Goal: Check status: Check status

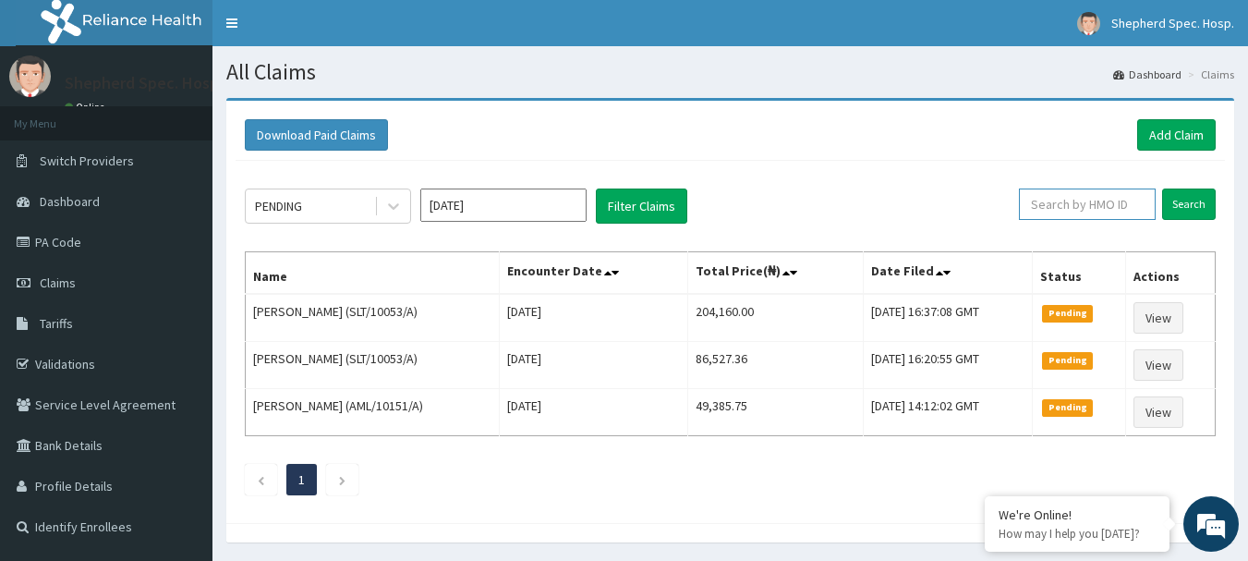
click at [1074, 212] on input "text" at bounding box center [1087, 203] width 137 height 31
paste input "NUO/10013/A"
type input "NUO/10013/A"
click at [1193, 205] on input "Search" at bounding box center [1189, 203] width 54 height 31
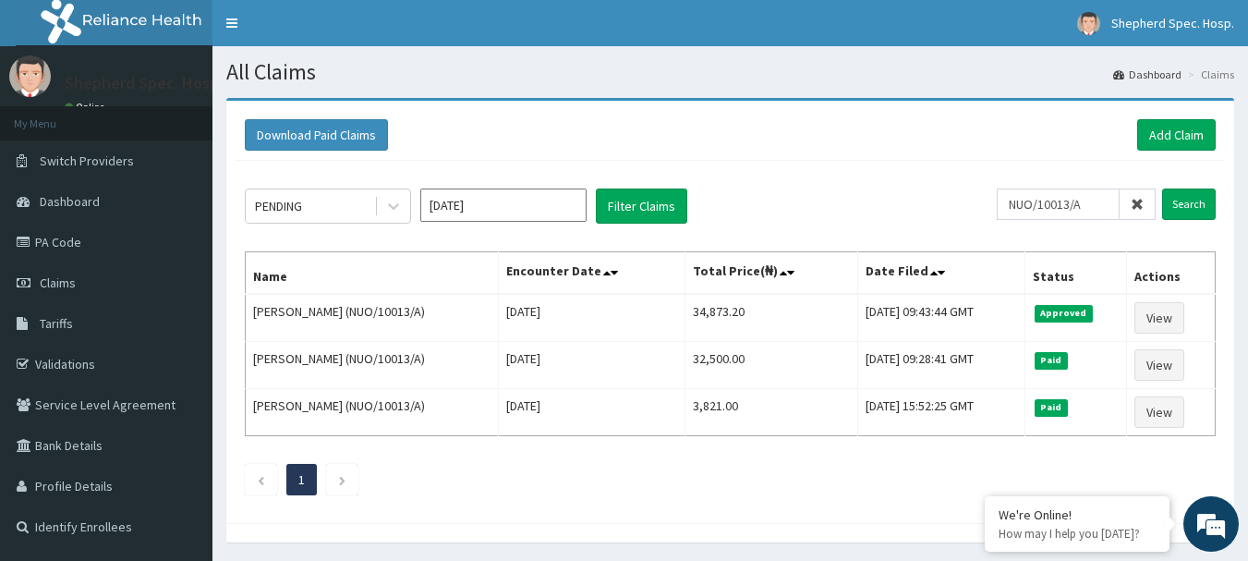
click at [1137, 198] on icon at bounding box center [1137, 204] width 13 height 13
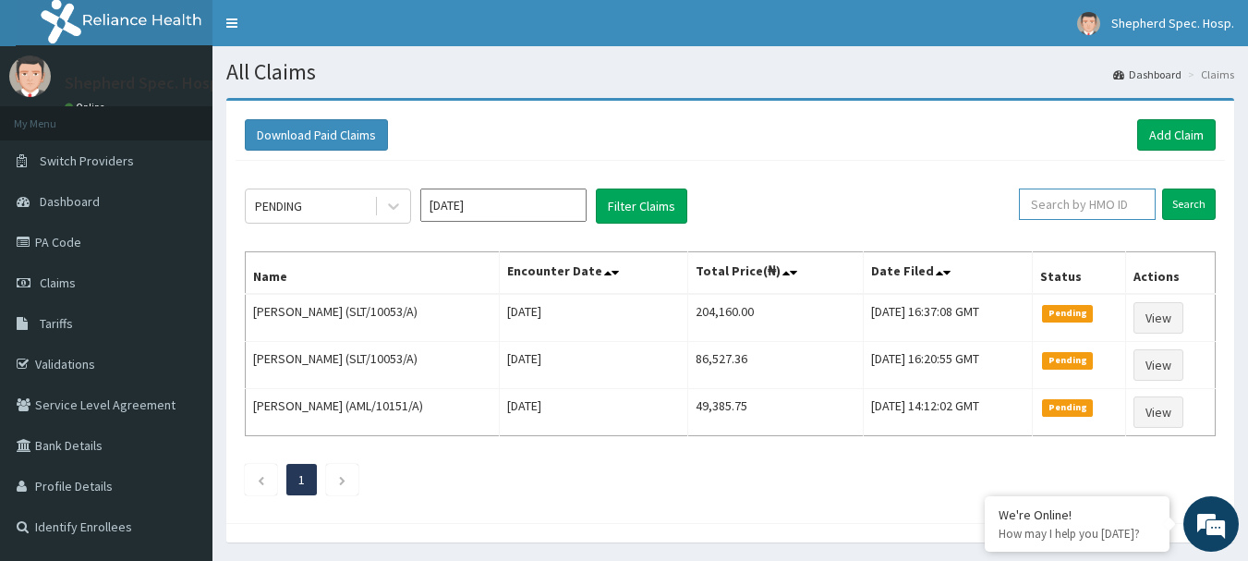
click at [1137, 197] on input "text" at bounding box center [1087, 203] width 137 height 31
type input "EZIRIM"
click at [1162, 188] on input "Search" at bounding box center [1189, 203] width 54 height 31
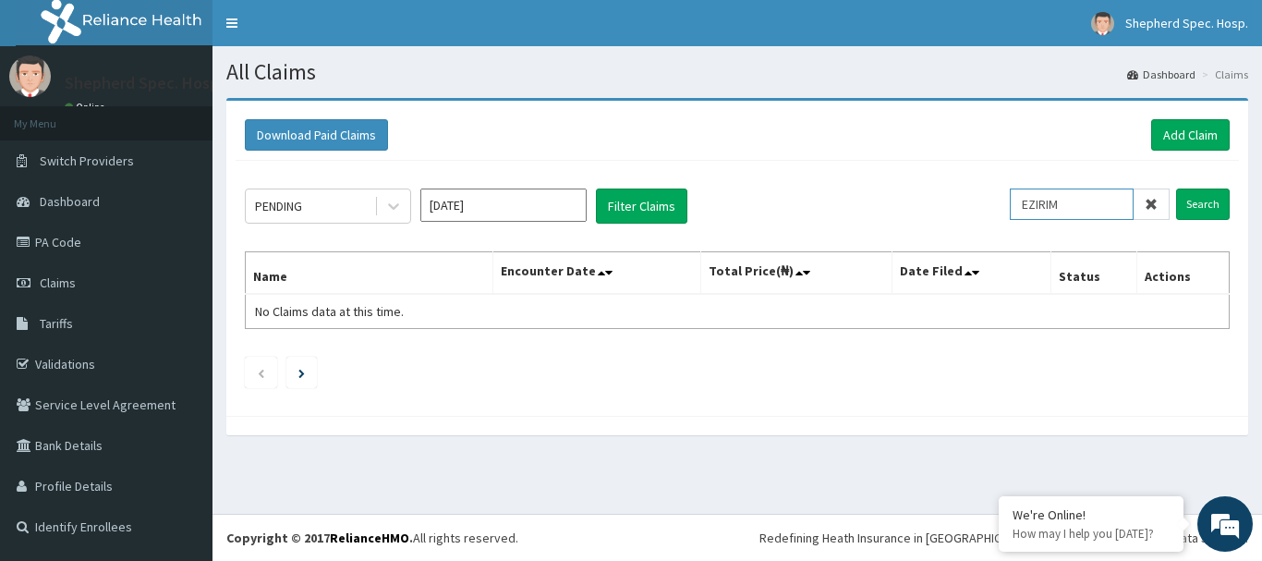
drag, startPoint x: 1077, startPoint y: 202, endPoint x: 970, endPoint y: 215, distance: 107.9
click at [971, 215] on div "PENDING Sep 2025 Filter Claims EZIRIM Search" at bounding box center [737, 205] width 985 height 35
click at [101, 289] on link "Claims" at bounding box center [106, 282] width 212 height 41
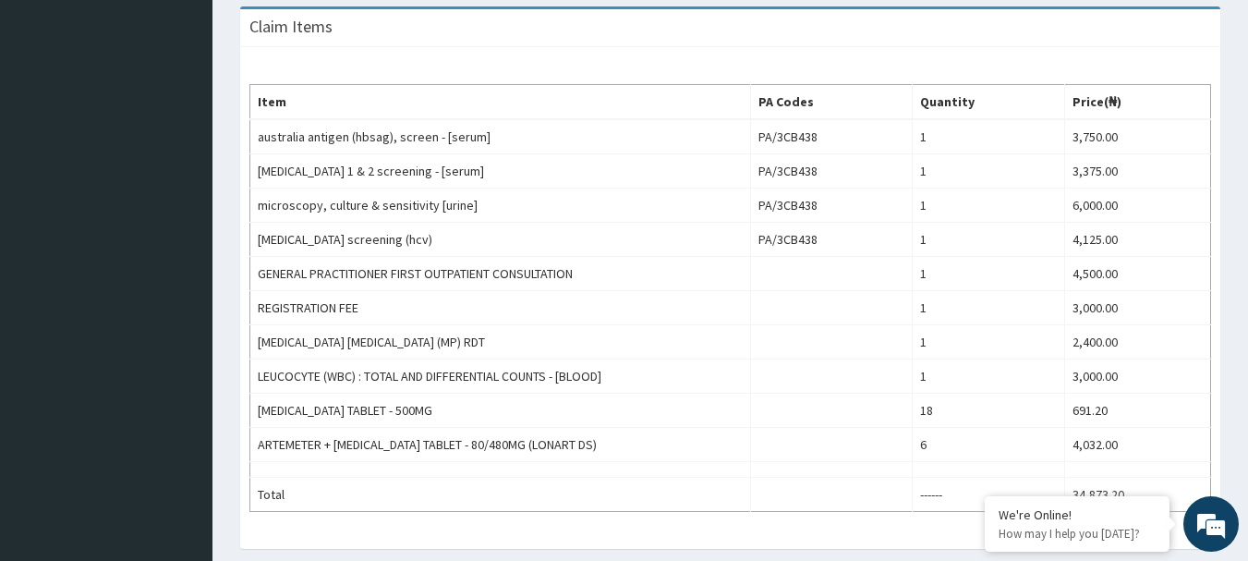
scroll to position [45, 0]
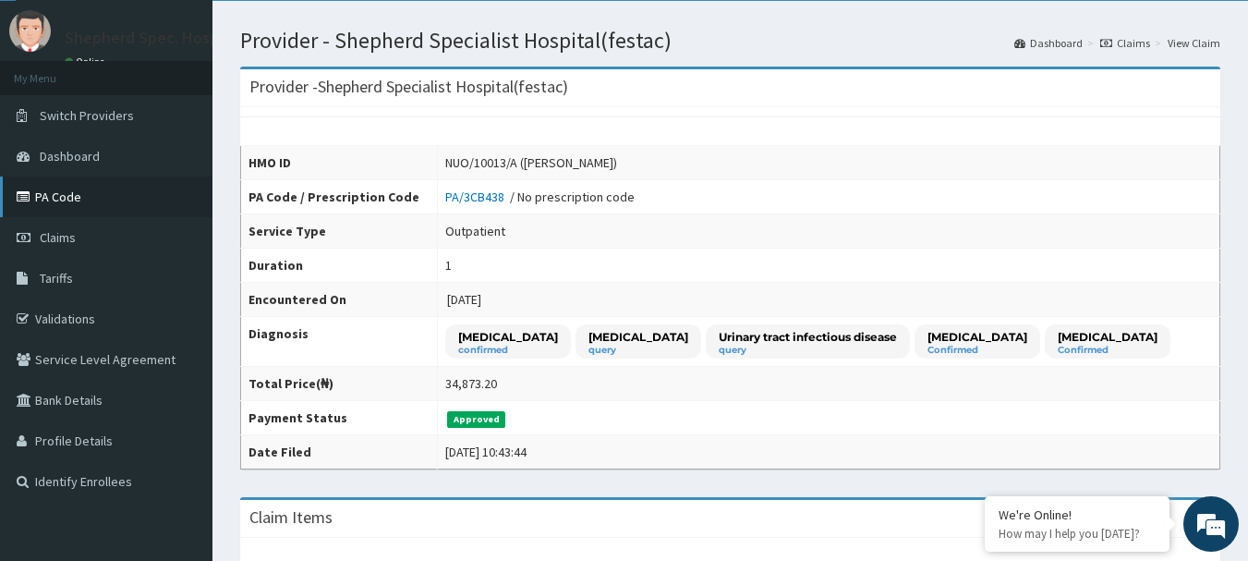
click at [29, 198] on icon at bounding box center [26, 196] width 18 height 13
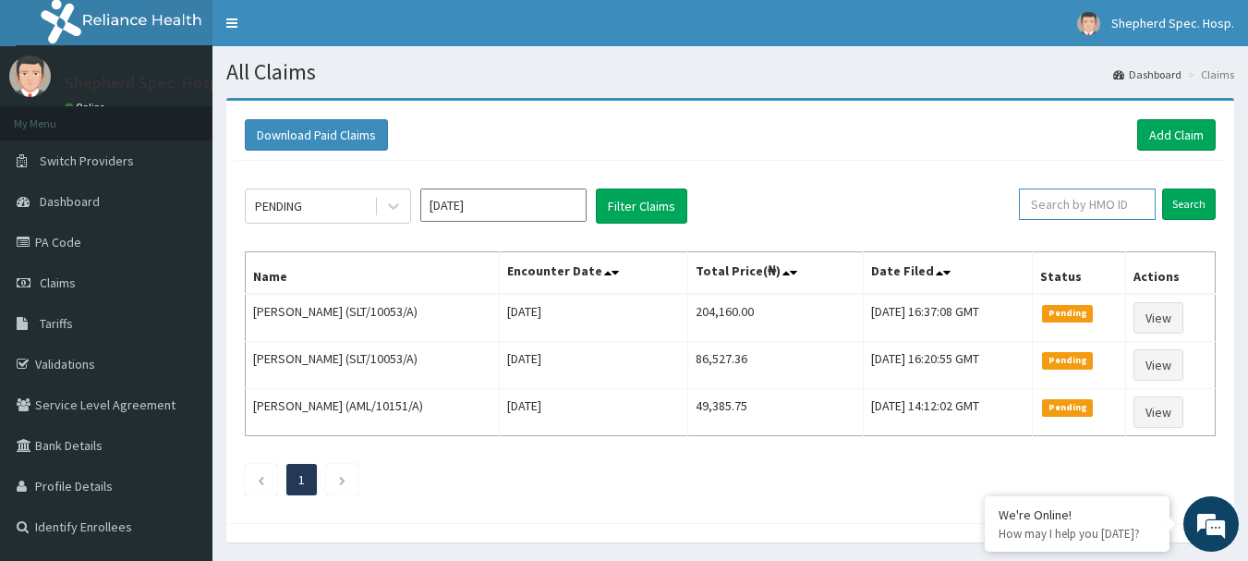
click at [1077, 204] on input "text" at bounding box center [1087, 203] width 137 height 31
type input "EZIRIM"
click at [1170, 207] on input "Search" at bounding box center [1189, 203] width 54 height 31
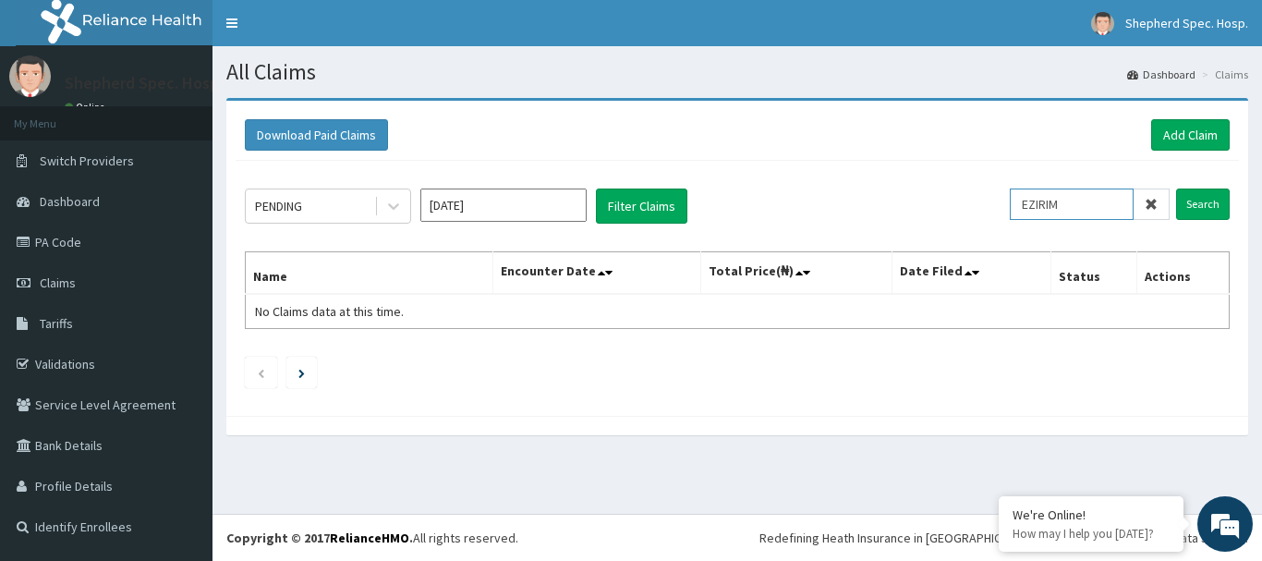
drag, startPoint x: 1084, startPoint y: 200, endPoint x: 1007, endPoint y: 207, distance: 76.9
click at [1009, 207] on div "PENDING Sep 2025 Filter Claims EZIRIM Search" at bounding box center [737, 205] width 985 height 35
click at [1092, 217] on input "text" at bounding box center [1101, 203] width 138 height 31
type input "URI/10218/B"
click at [1199, 208] on input "Search" at bounding box center [1203, 203] width 54 height 31
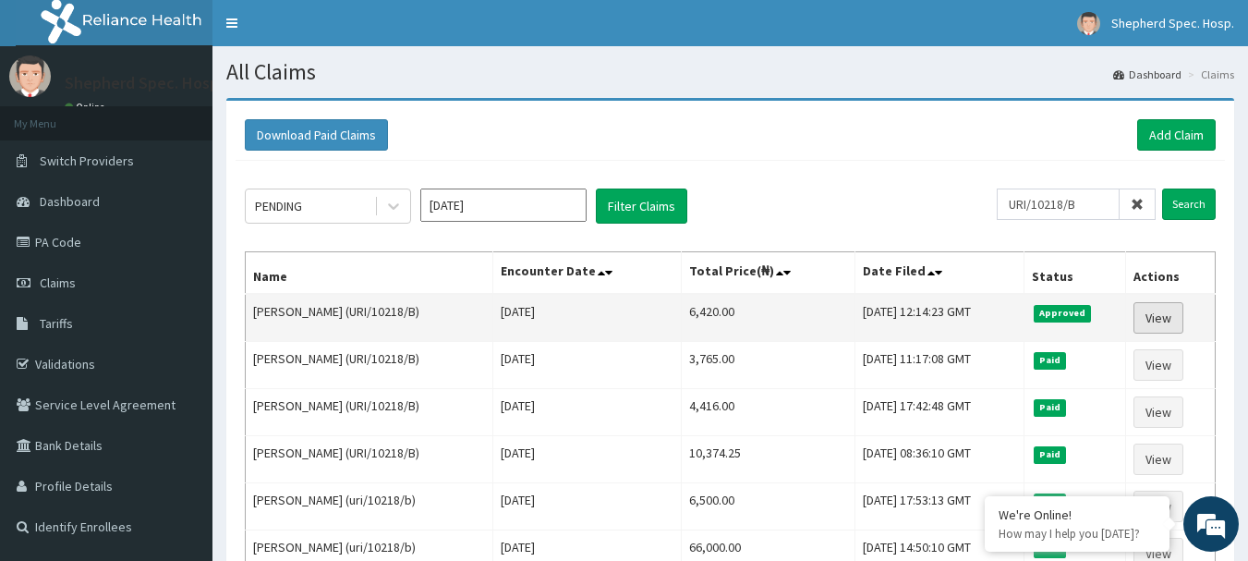
click at [1171, 323] on link "View" at bounding box center [1158, 317] width 50 height 31
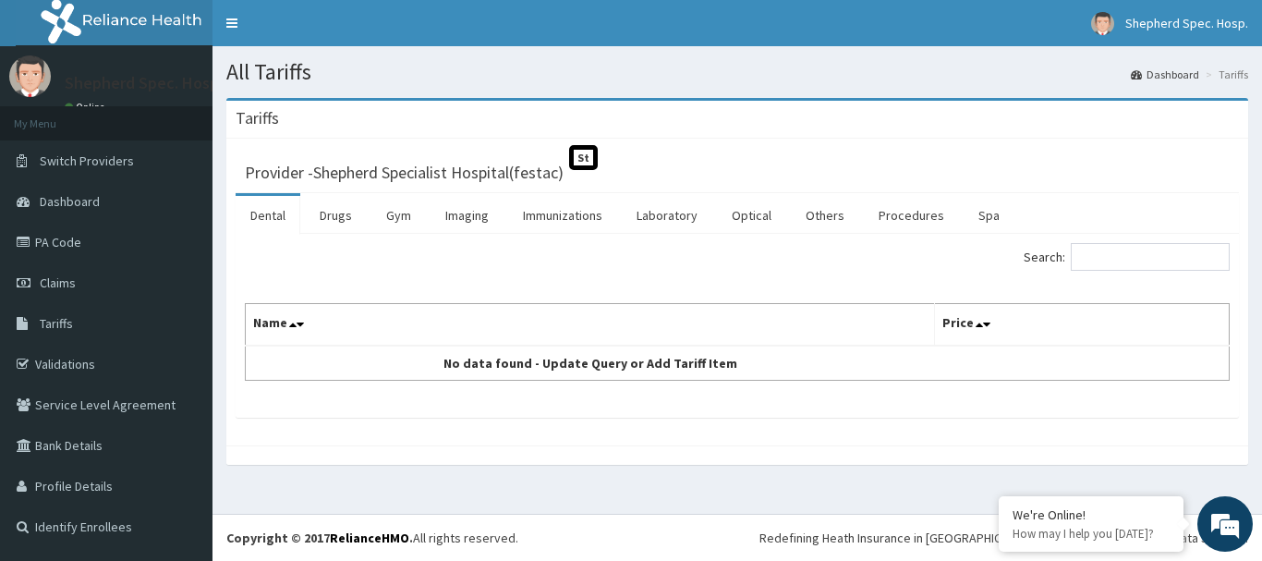
click at [585, 152] on span "St" at bounding box center [583, 157] width 29 height 25
click at [671, 215] on link "Laboratory" at bounding box center [667, 215] width 91 height 39
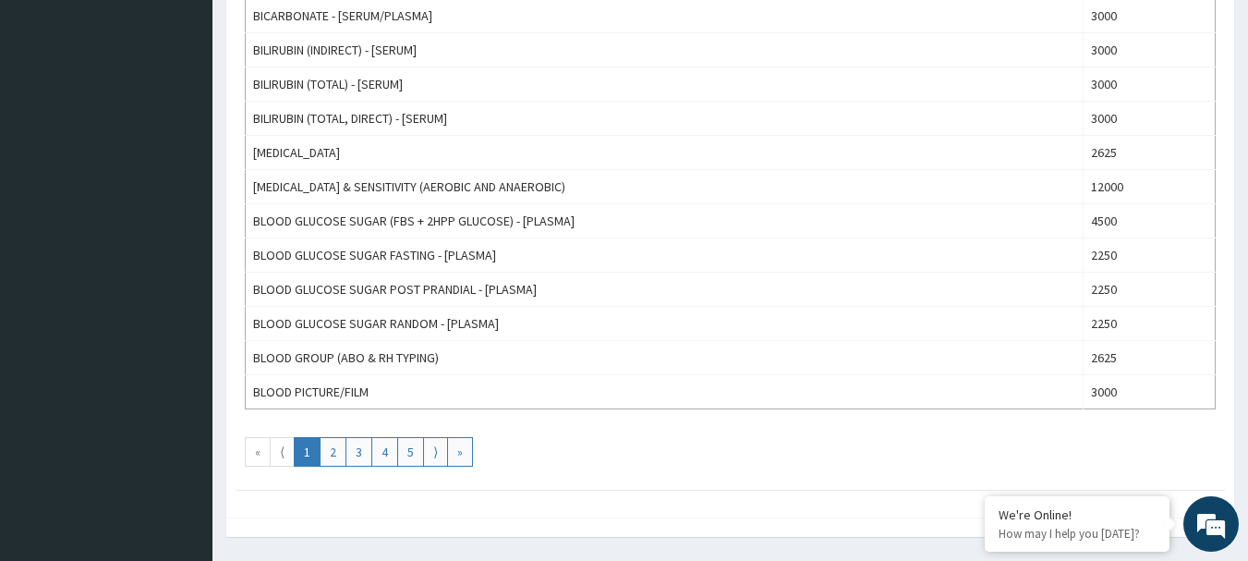
scroll to position [1701, 0]
